Goal: Entertainment & Leisure: Consume media (video, audio)

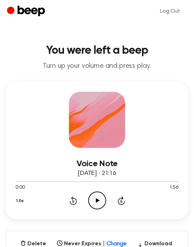
click at [92, 196] on icon "Play Audio" at bounding box center [97, 201] width 18 height 18
click at [75, 198] on icon at bounding box center [73, 201] width 7 height 8
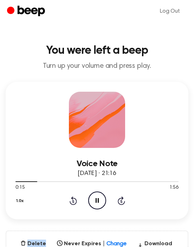
click at [75, 198] on icon at bounding box center [73, 201] width 7 height 8
drag, startPoint x: 75, startPoint y: 198, endPoint x: 47, endPoint y: 198, distance: 28.1
click at [74, 198] on icon at bounding box center [73, 201] width 7 height 8
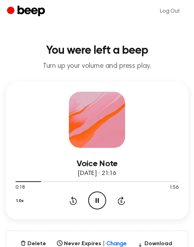
click at [71, 202] on icon "Rewind 5 seconds" at bounding box center [73, 200] width 8 height 9
drag, startPoint x: 71, startPoint y: 202, endPoint x: 1, endPoint y: 189, distance: 71.1
click at [71, 202] on icon "Rewind 5 seconds" at bounding box center [73, 200] width 8 height 9
click at [74, 203] on icon "Rewind 5 seconds" at bounding box center [73, 200] width 8 height 9
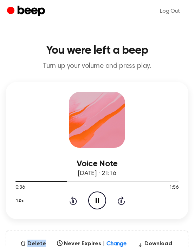
click at [74, 203] on icon "Rewind 5 seconds" at bounding box center [73, 200] width 8 height 9
click at [73, 200] on icon at bounding box center [73, 201] width 2 height 3
click at [74, 199] on icon "Rewind 5 seconds" at bounding box center [73, 200] width 8 height 9
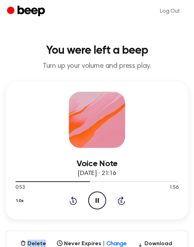
click at [74, 199] on icon "Rewind 5 seconds" at bounding box center [73, 200] width 8 height 9
drag, startPoint x: 74, startPoint y: 199, endPoint x: 60, endPoint y: 200, distance: 14.1
click at [74, 199] on icon "Rewind 5 seconds" at bounding box center [73, 200] width 8 height 9
click at [71, 200] on icon "Rewind 5 seconds" at bounding box center [73, 200] width 8 height 9
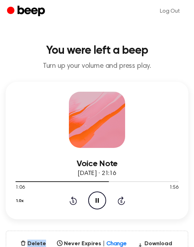
click at [71, 200] on icon "Rewind 5 seconds" at bounding box center [73, 200] width 8 height 9
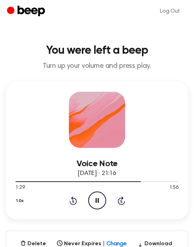
click at [101, 197] on icon "Pause Audio" at bounding box center [97, 201] width 18 height 18
